Goal: Information Seeking & Learning: Learn about a topic

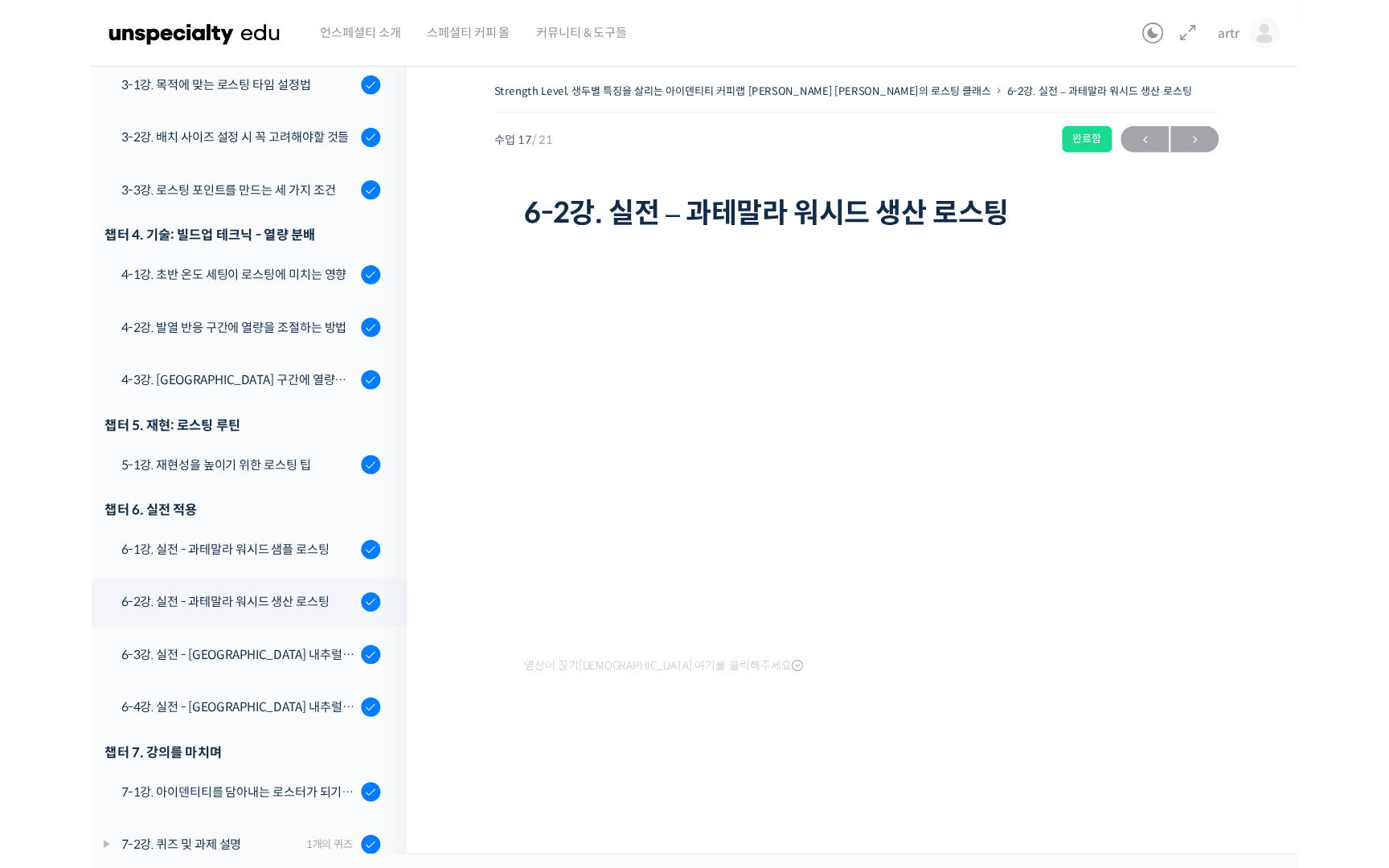
scroll to position [664, 0]
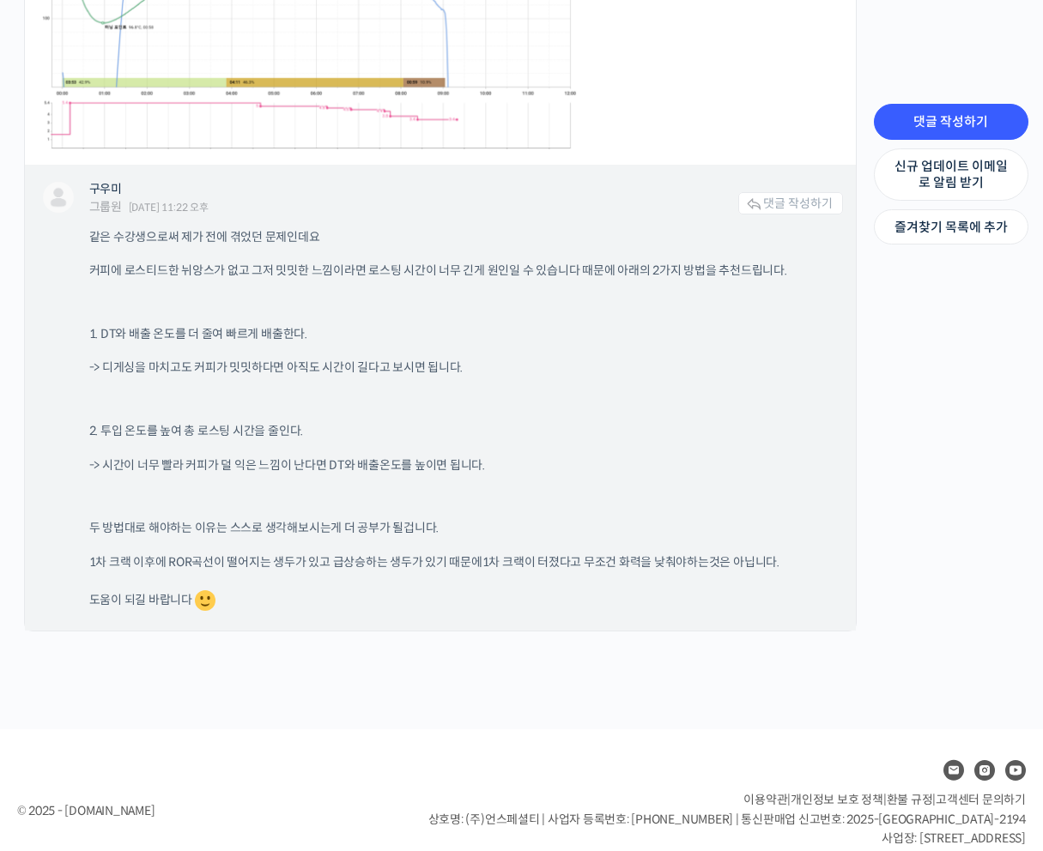
click at [517, 415] on div "같은 수강생으로써 제가 전에 겪었던 문제인데요 커피에 로스티드한 뉘앙스가 없고 그저 밋밋한 느낌이라면 로스팅 시간이 너무 긴게 원인일 수 있습…" at bounding box center [465, 421] width 753 height 385
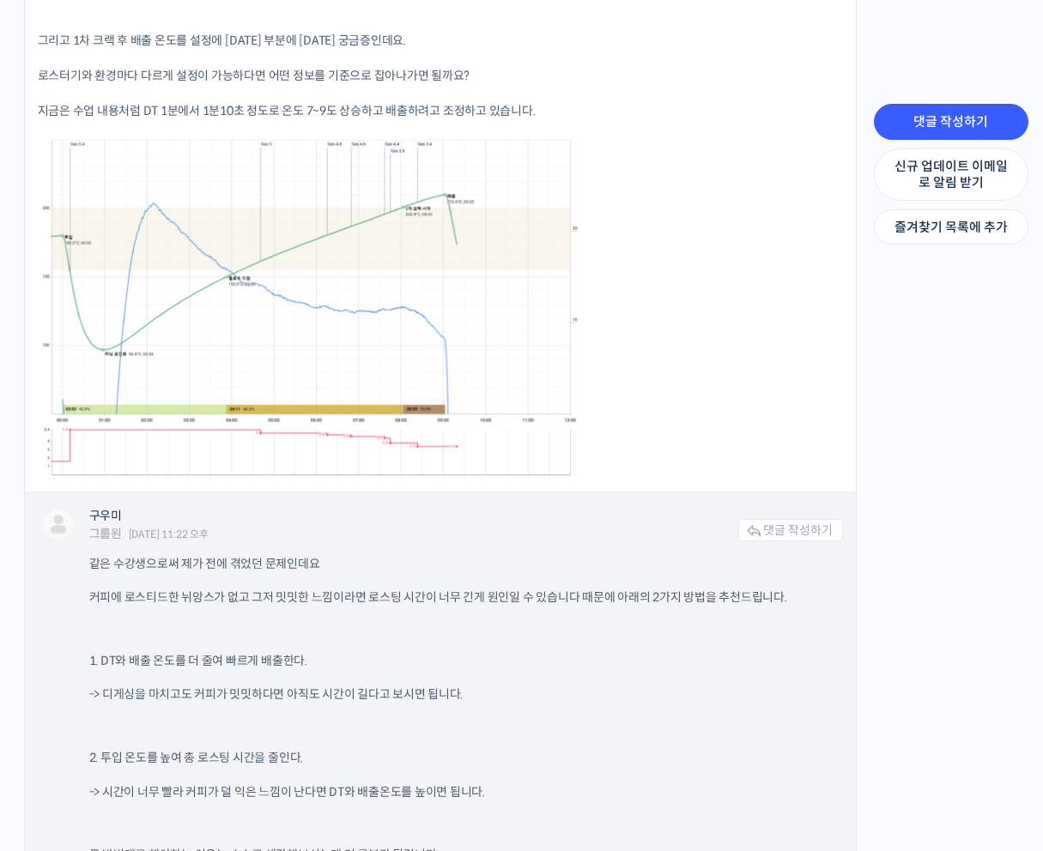
scroll to position [2105, 0]
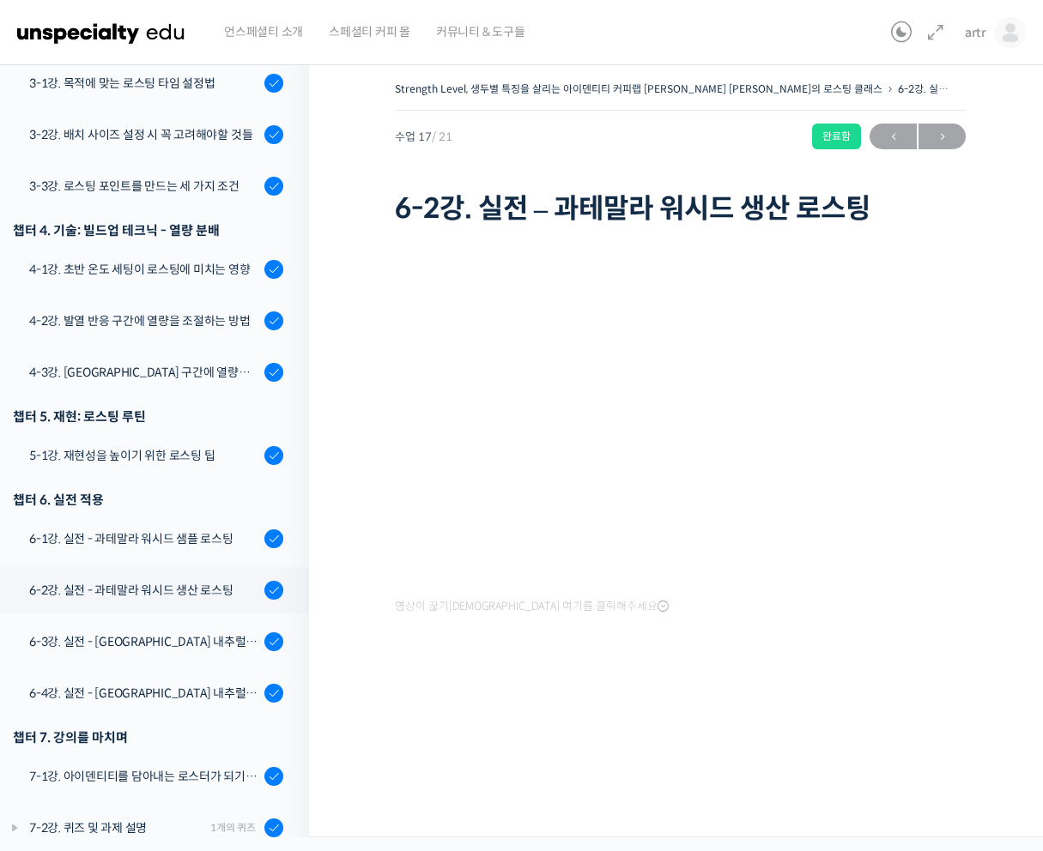
scroll to position [709, 0]
